Goal: Navigation & Orientation: Find specific page/section

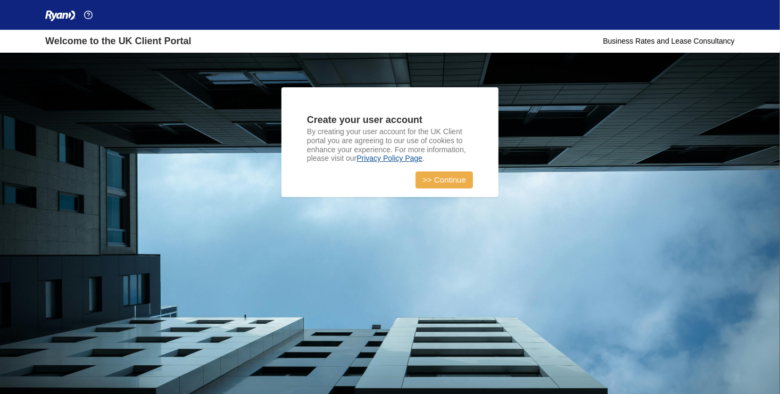
click at [428, 177] on link ">> Continue" at bounding box center [444, 179] width 57 height 17
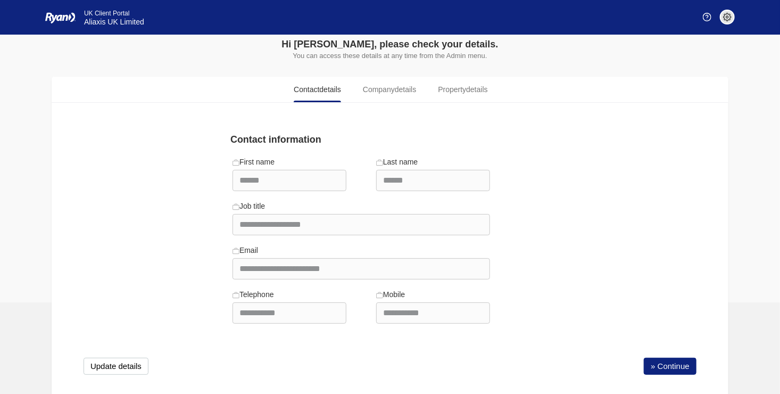
scroll to position [41, 0]
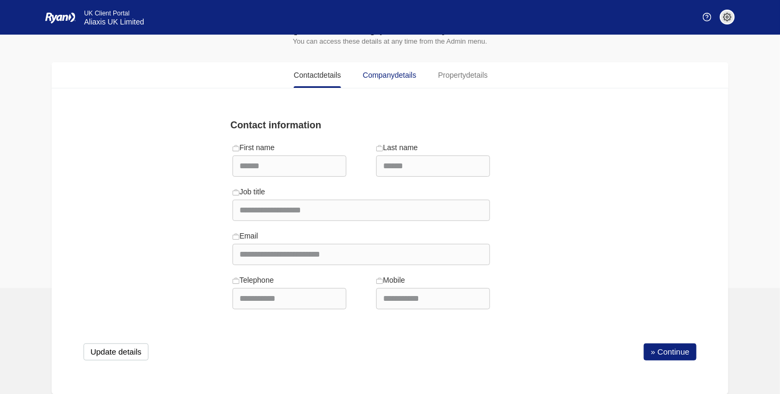
click at [391, 70] on span "Company details" at bounding box center [389, 75] width 53 height 11
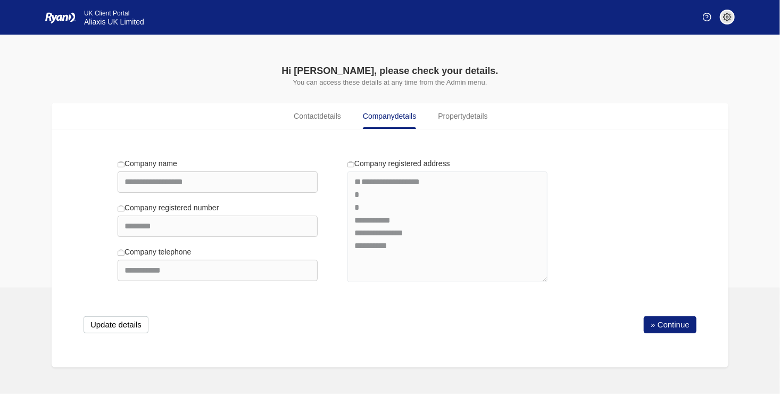
scroll to position [0, 0]
click at [465, 112] on span "Property details" at bounding box center [466, 116] width 49 height 11
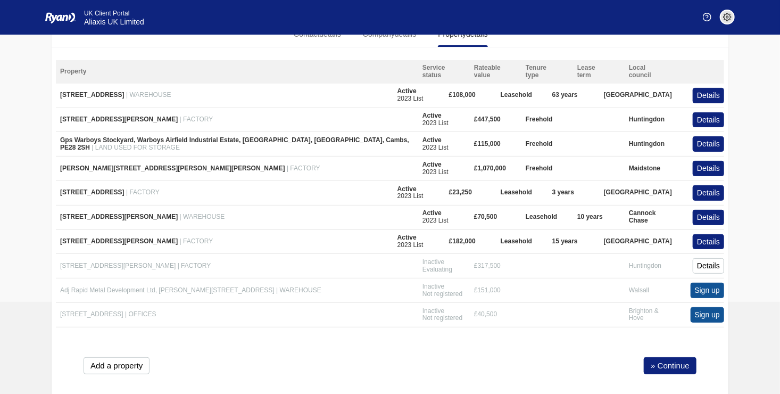
scroll to position [92, 0]
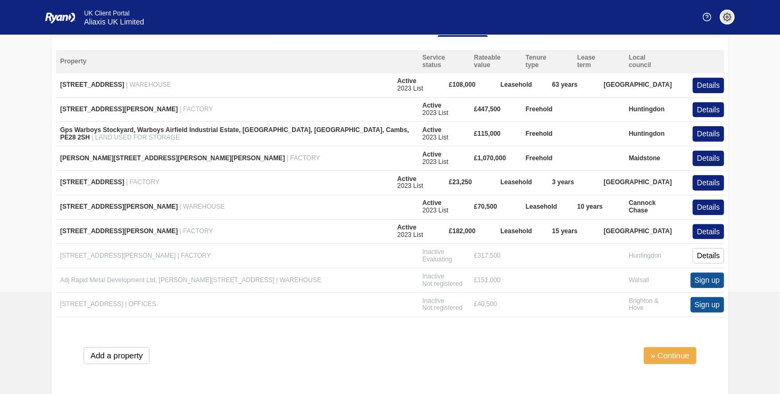
click at [669, 349] on link "» Continue" at bounding box center [670, 355] width 53 height 17
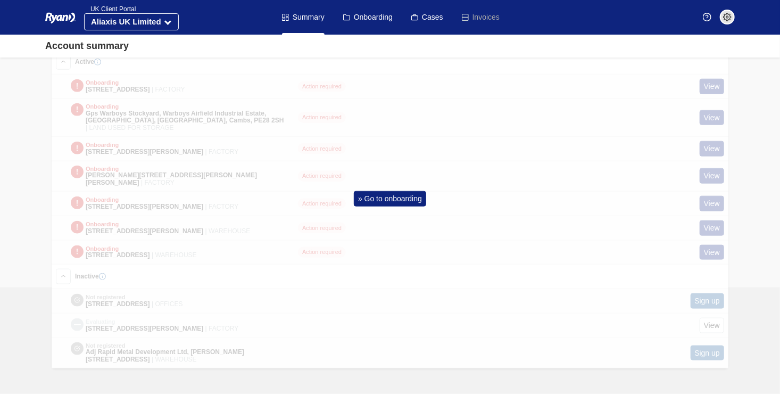
scroll to position [515, 0]
click at [382, 191] on link "» Go to onboarding" at bounding box center [390, 198] width 72 height 15
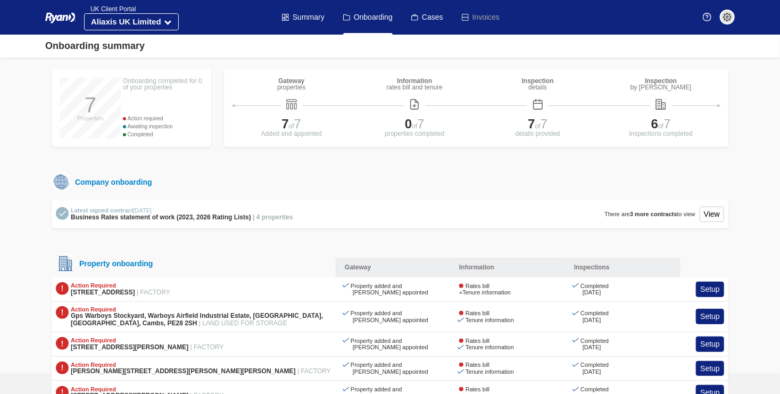
scroll to position [61, 0]
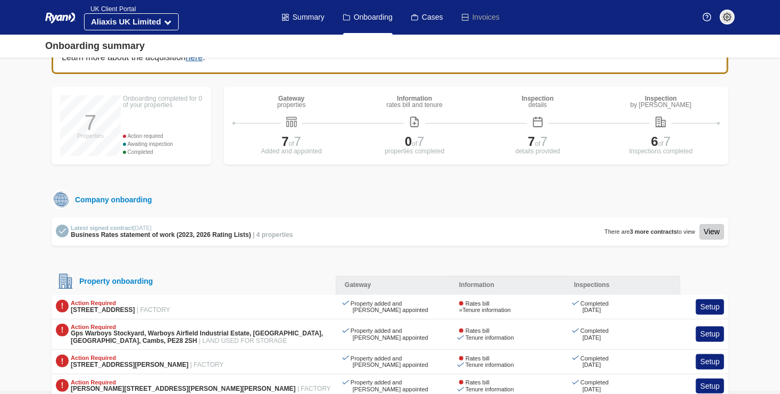
click at [711, 228] on link "View" at bounding box center [712, 231] width 24 height 15
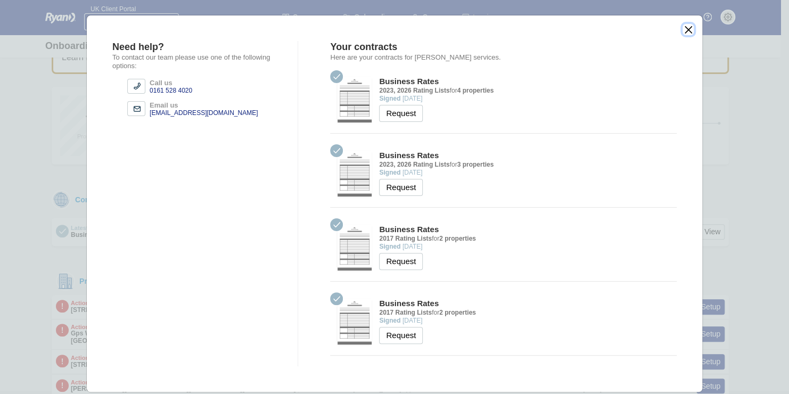
click at [685, 26] on button "close" at bounding box center [687, 29] width 11 height 11
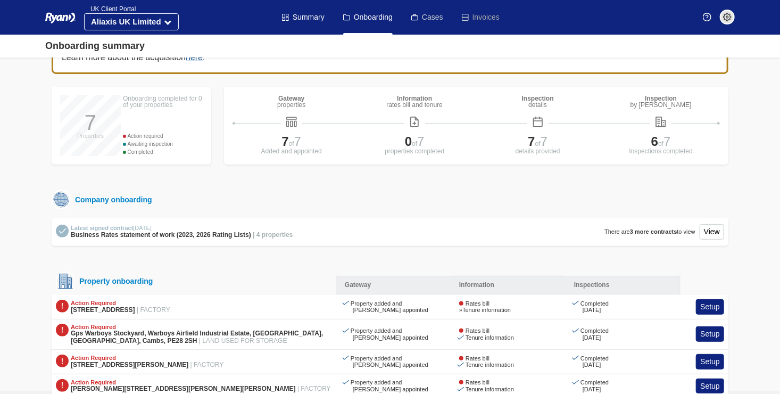
click at [423, 15] on link "Cases" at bounding box center [427, 17] width 32 height 35
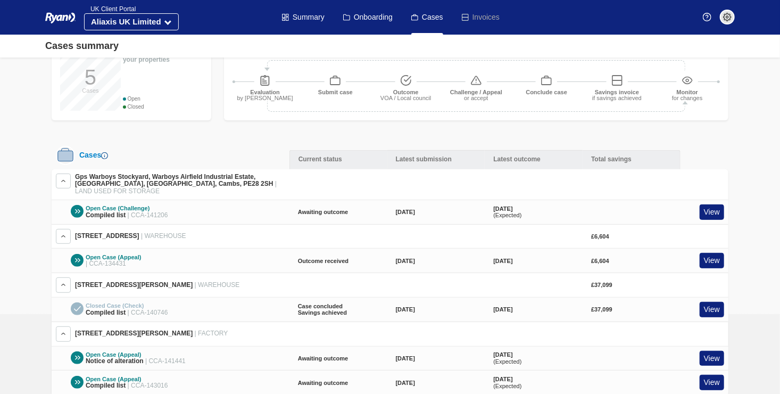
scroll to position [129, 0]
